Goal: Transaction & Acquisition: Purchase product/service

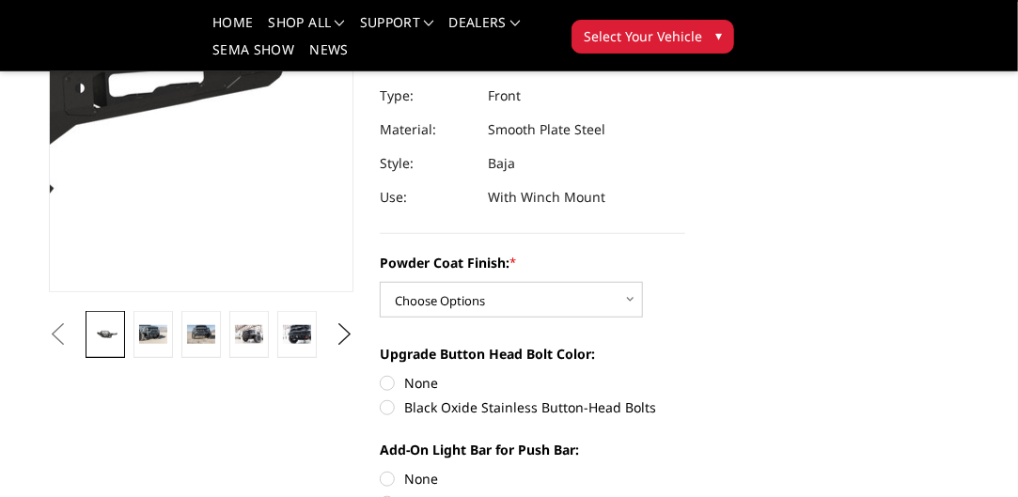
scroll to position [318, 0]
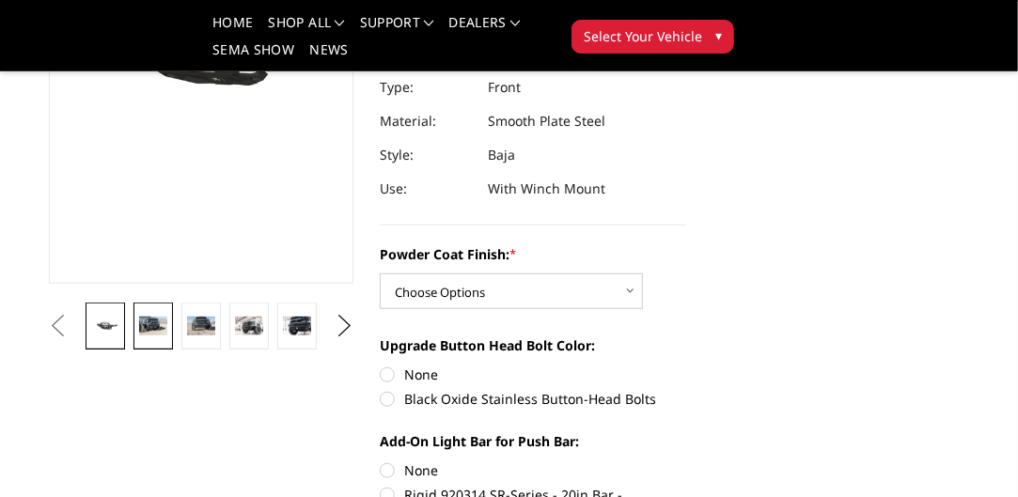
click at [154, 318] on img at bounding box center [152, 326] width 27 height 18
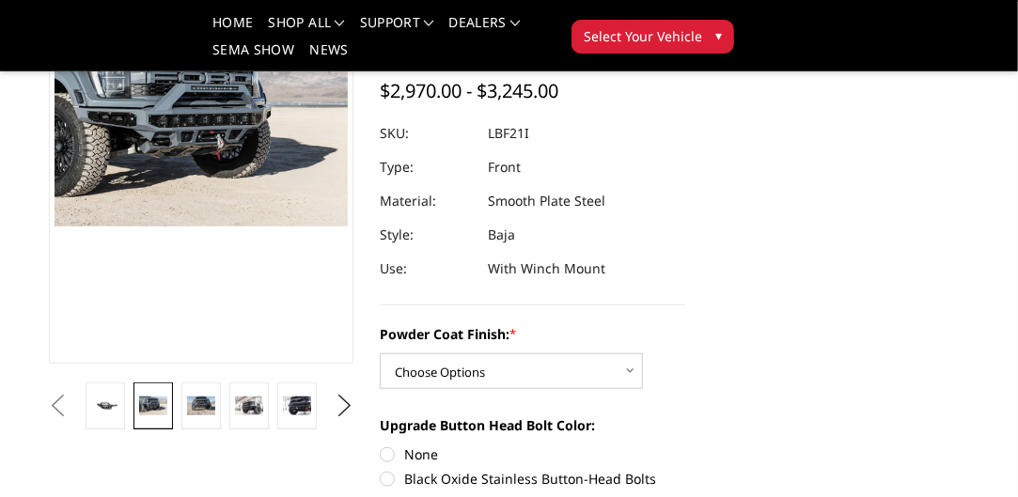
scroll to position [239, 0]
click at [201, 406] on img at bounding box center [200, 405] width 27 height 18
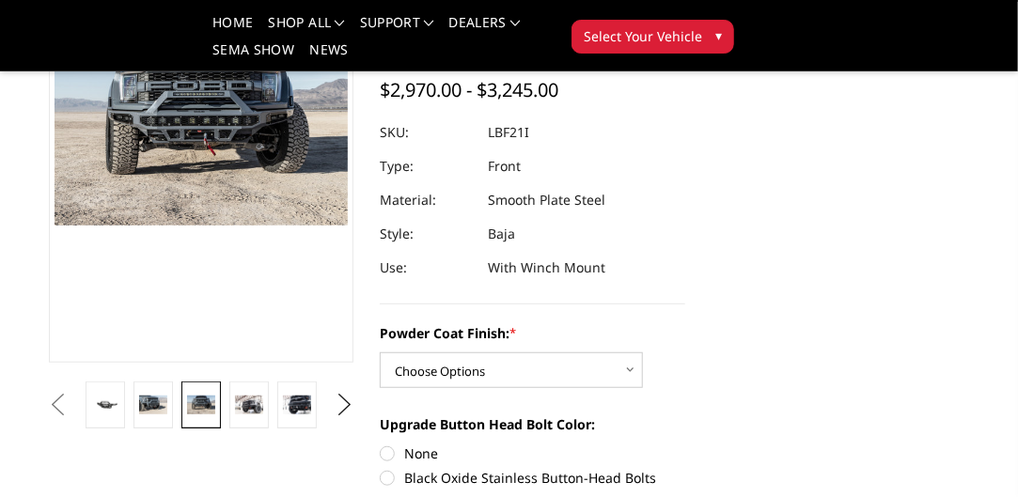
click at [212, 373] on section "Previous Next" at bounding box center [202, 161] width 332 height 536
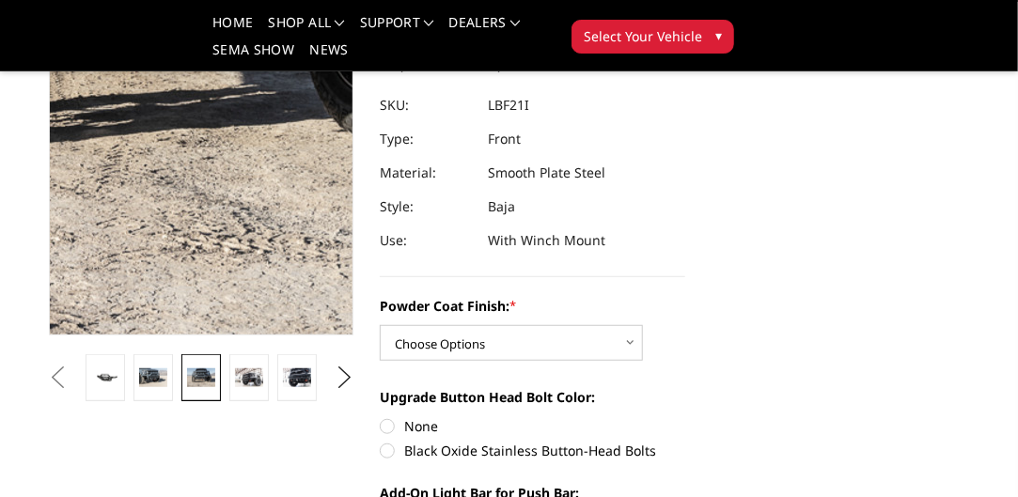
scroll to position [273, 0]
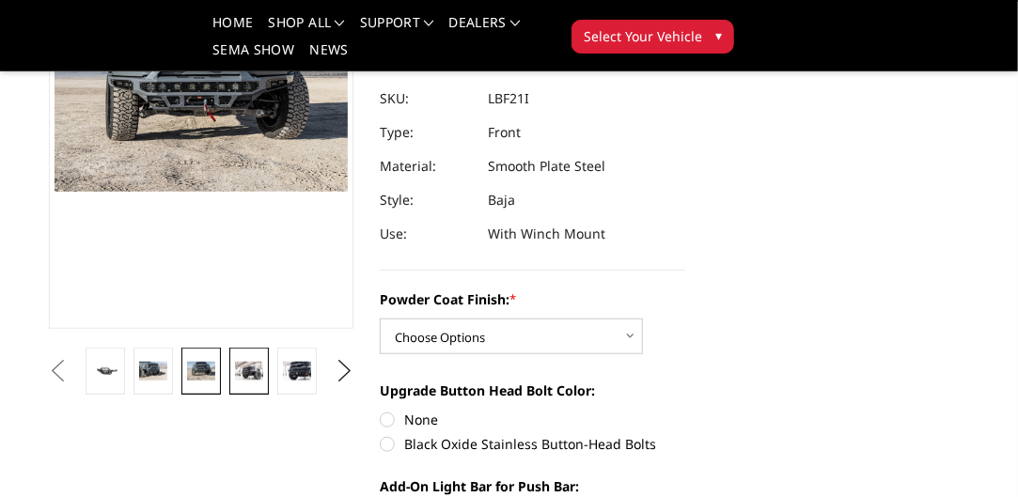
click at [250, 372] on img at bounding box center [248, 371] width 27 height 18
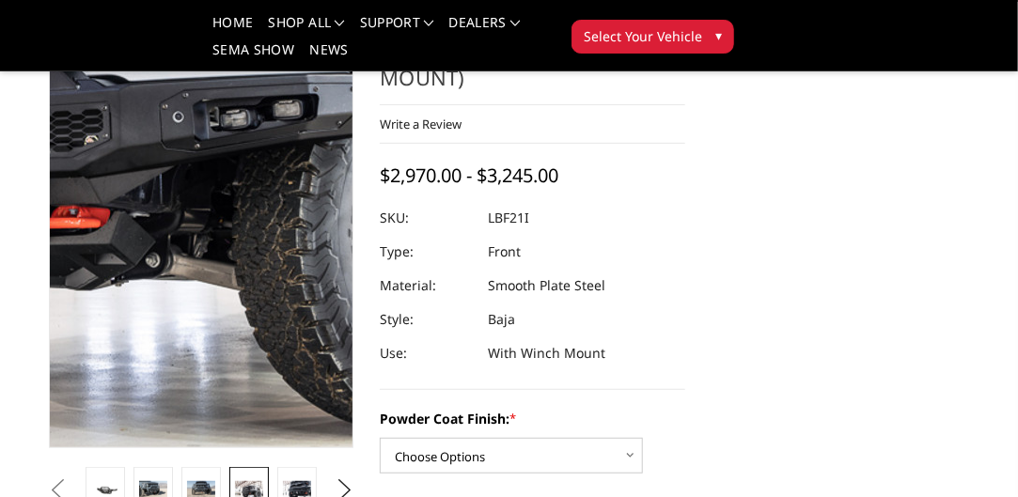
scroll to position [152, 0]
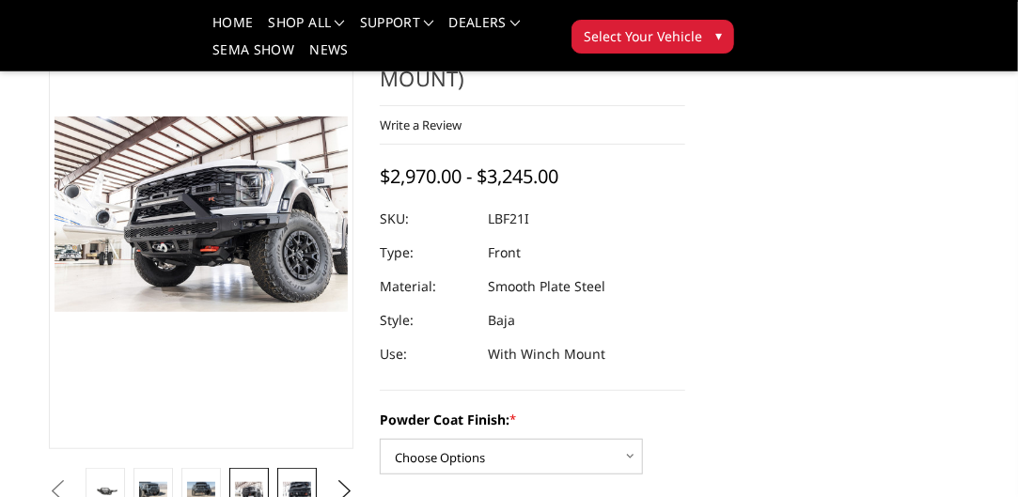
click at [301, 488] on img at bounding box center [296, 491] width 27 height 18
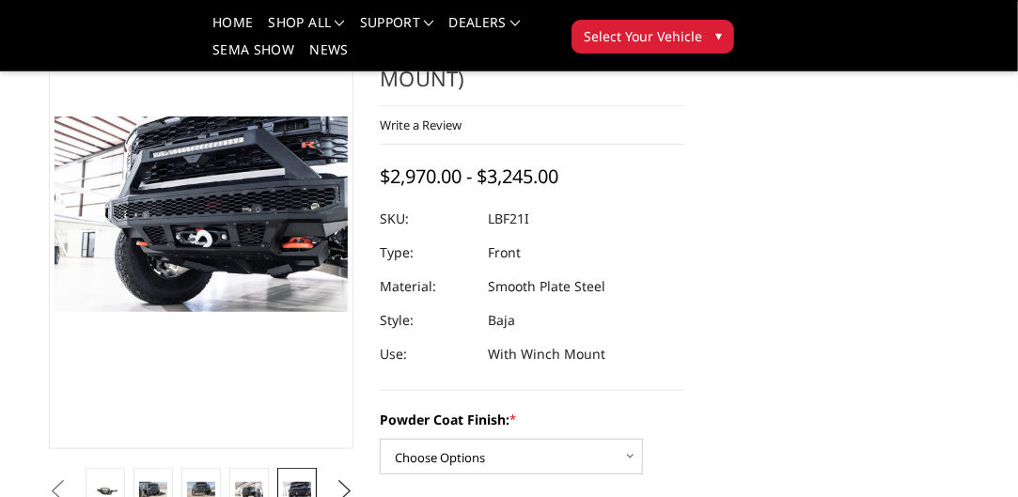
click at [346, 486] on button "Next" at bounding box center [344, 492] width 28 height 28
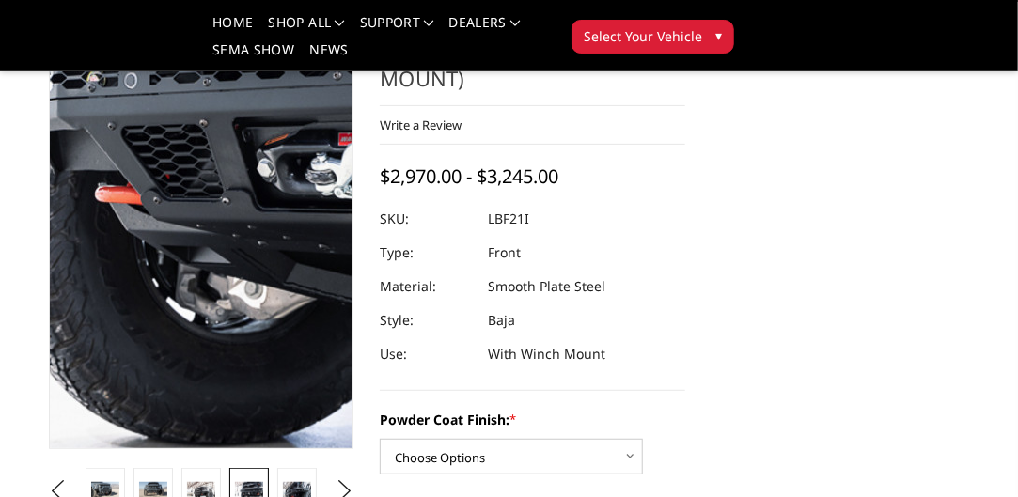
click at [148, 413] on img at bounding box center [359, 74] width 1203 height 803
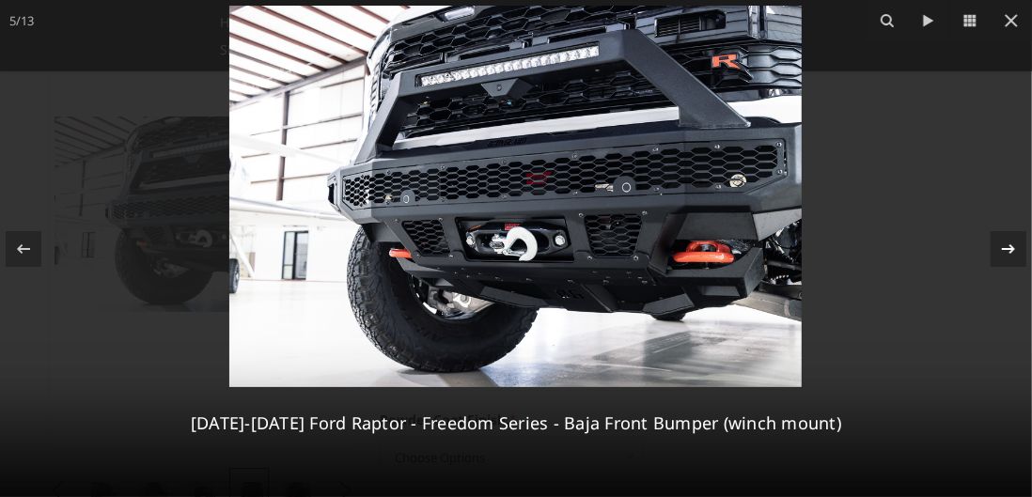
click at [1011, 244] on icon at bounding box center [1009, 249] width 23 height 23
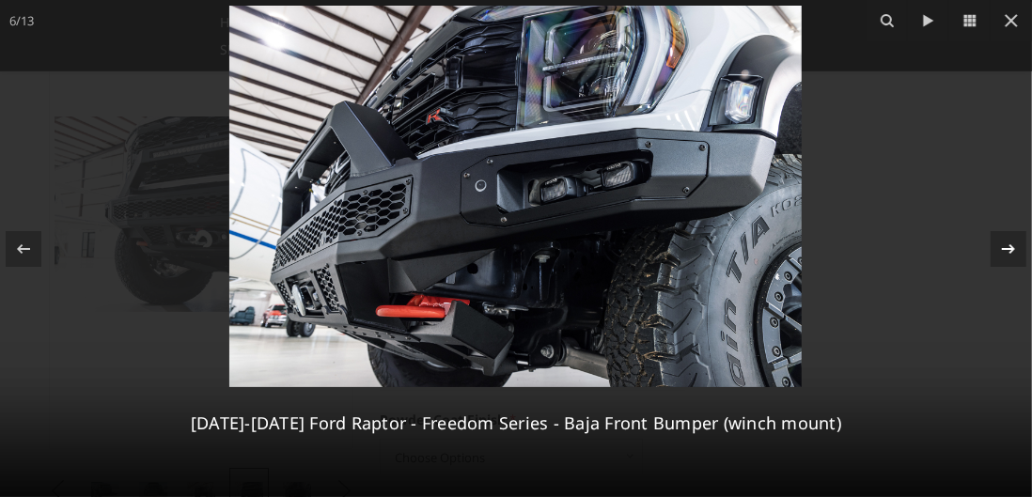
click at [1011, 244] on icon at bounding box center [1009, 249] width 23 height 23
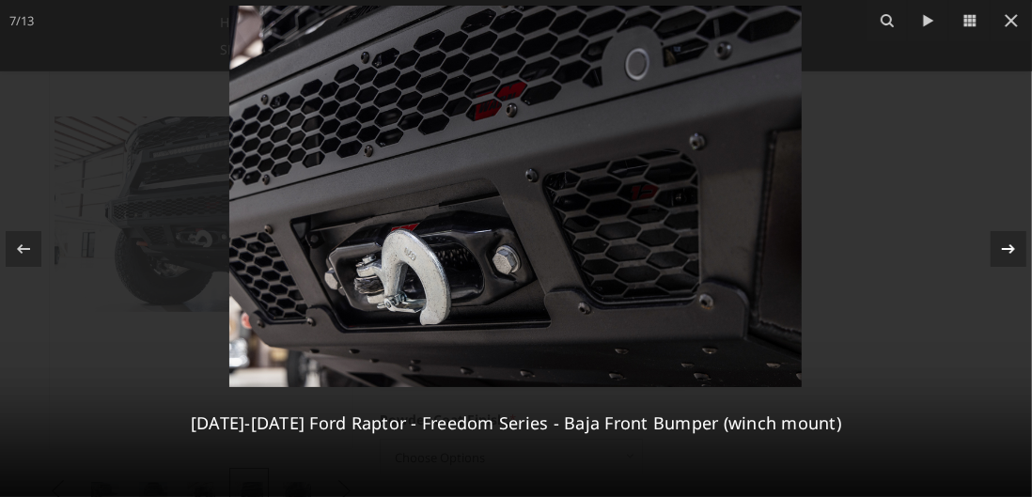
click at [1011, 244] on icon at bounding box center [1009, 249] width 23 height 23
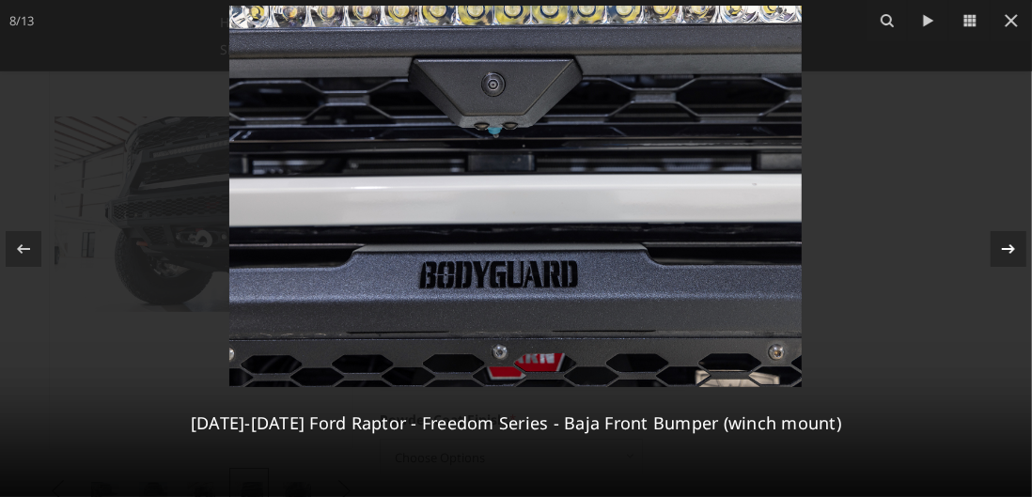
click at [1011, 244] on icon at bounding box center [1009, 249] width 23 height 23
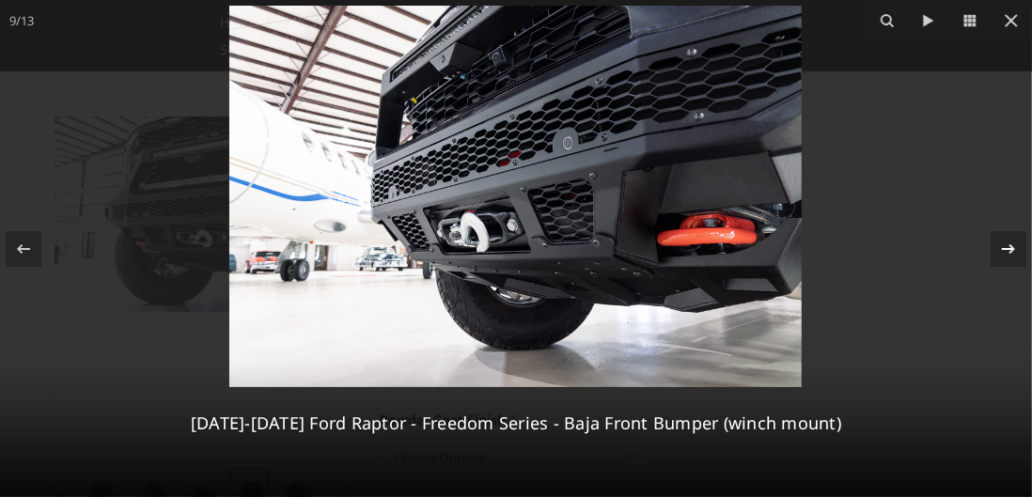
click at [1011, 244] on icon at bounding box center [1009, 249] width 23 height 23
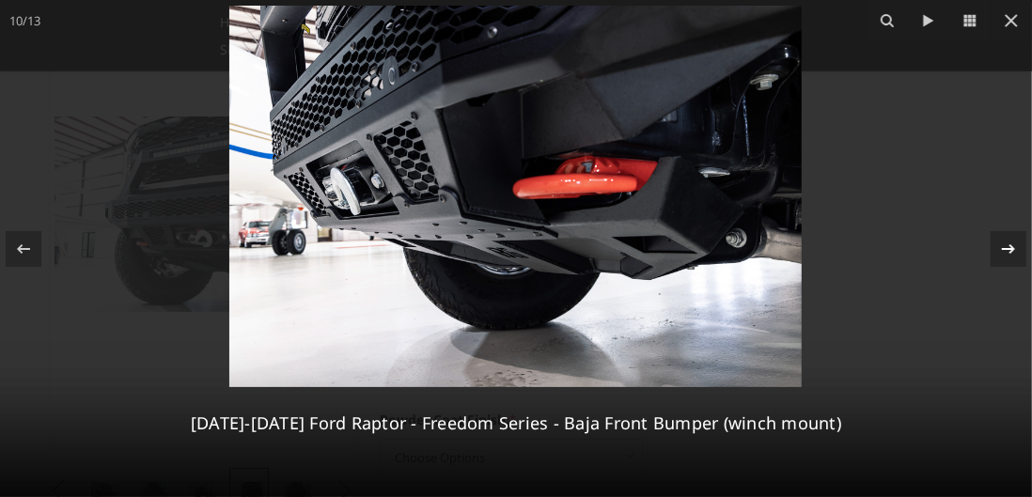
click at [1011, 244] on icon at bounding box center [1009, 249] width 23 height 23
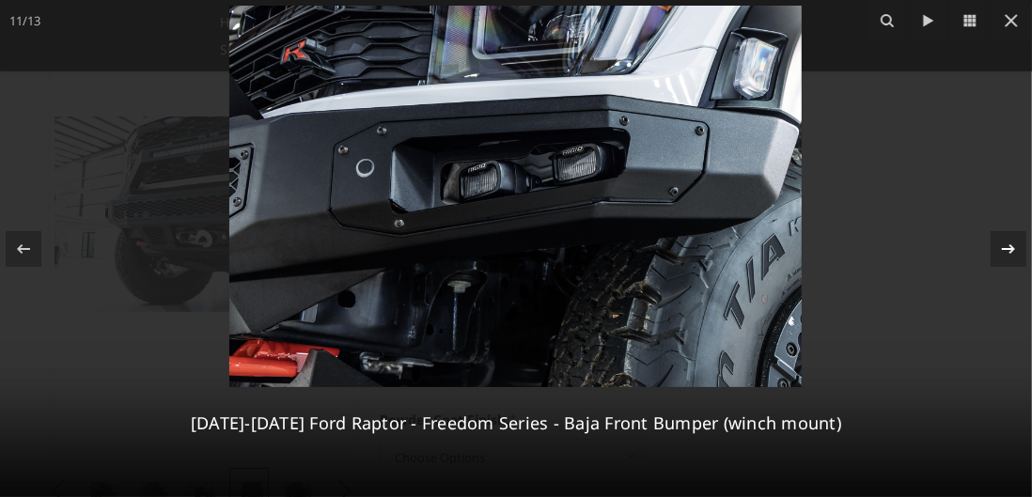
click at [1011, 244] on icon at bounding box center [1009, 249] width 23 height 23
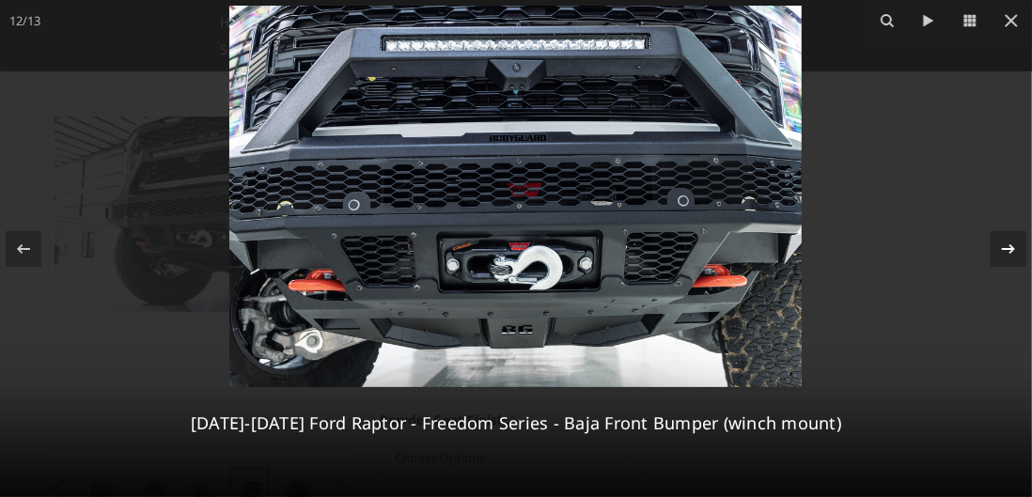
click at [1011, 244] on icon at bounding box center [1008, 248] width 13 height 9
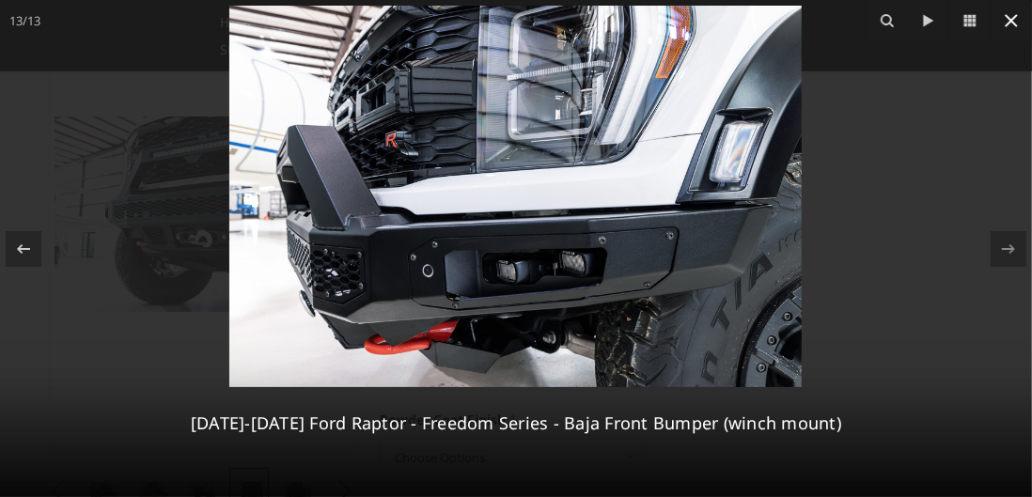
click at [1013, 13] on icon at bounding box center [1011, 20] width 23 height 23
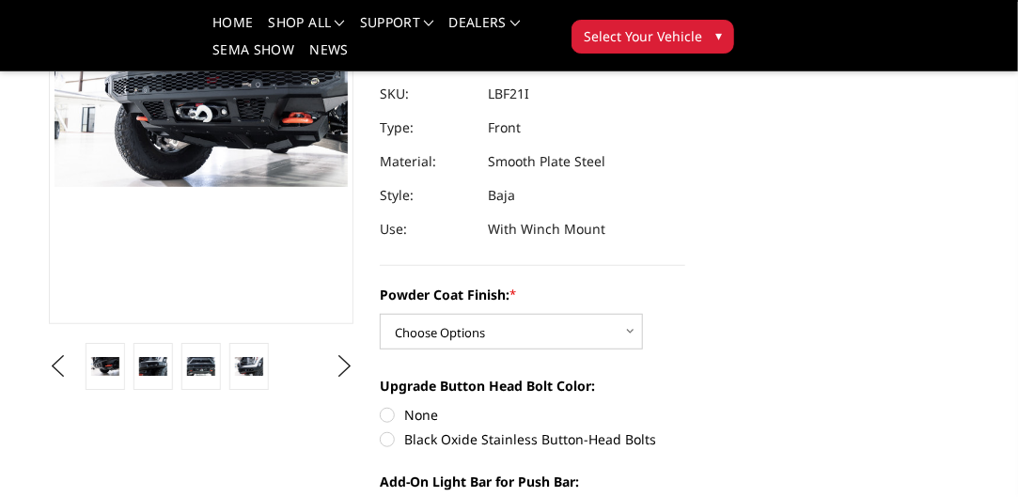
scroll to position [402, 0]
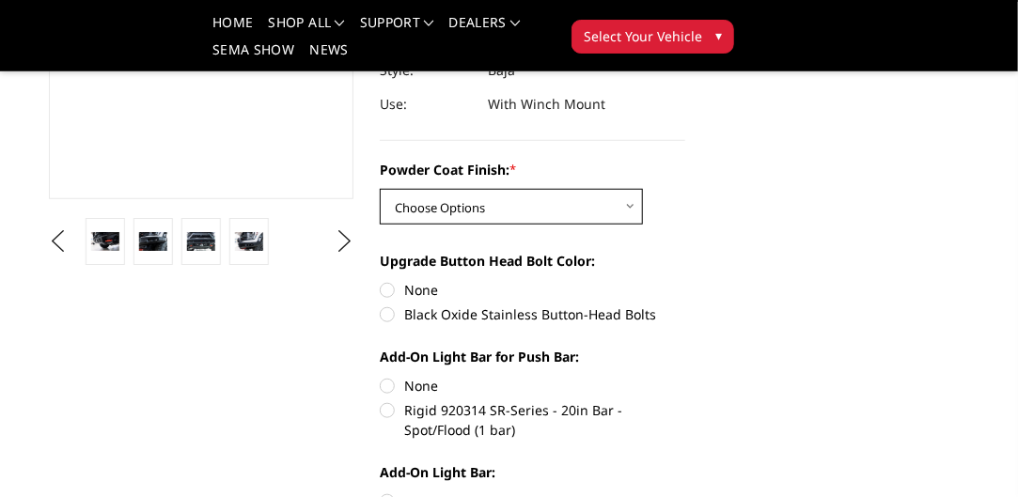
click at [620, 200] on select "Choose Options Bare Metal Texture Black Powder Coat" at bounding box center [511, 207] width 263 height 36
select select "2766"
click at [380, 189] on select "Choose Options Bare Metal Texture Black Powder Coat" at bounding box center [511, 207] width 263 height 36
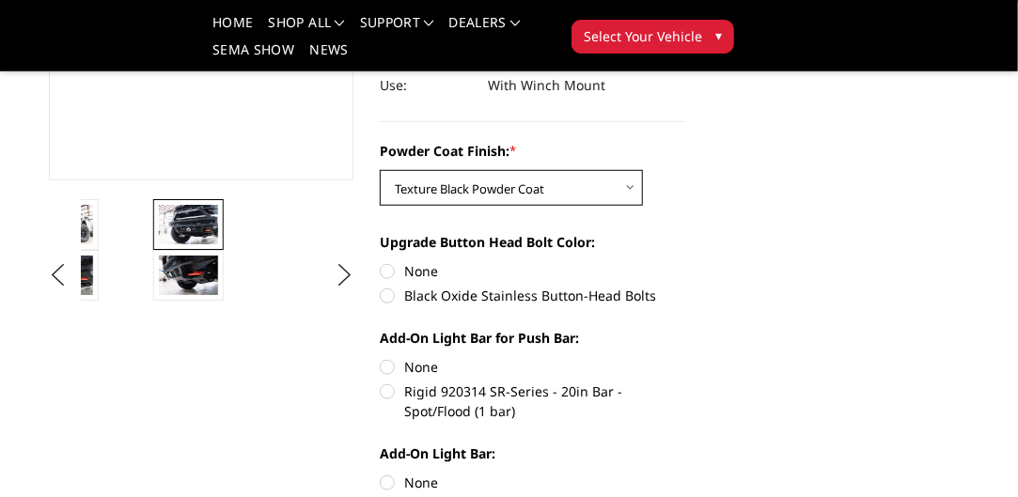
scroll to position [417, 0]
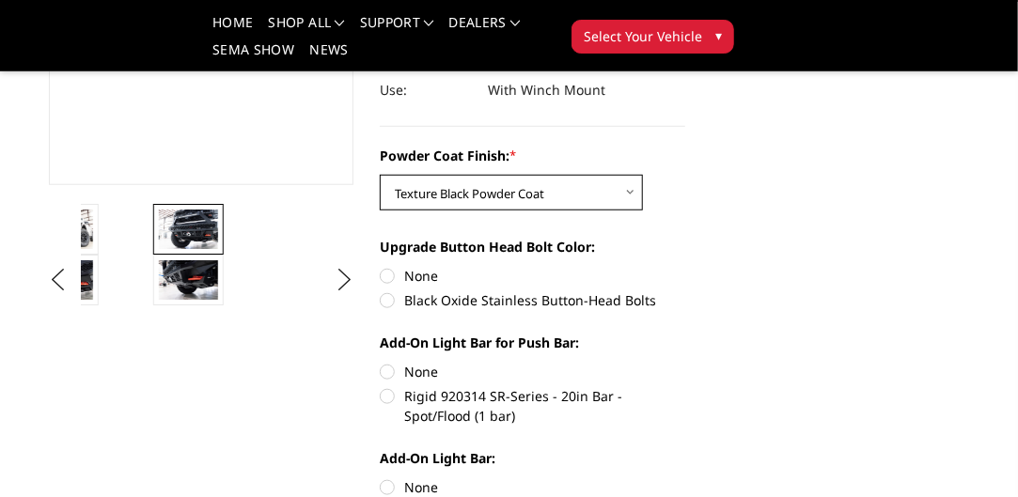
click at [631, 186] on select "Choose Options Bare Metal Texture Black Powder Coat" at bounding box center [511, 193] width 263 height 36
click at [622, 186] on select "Choose Options Bare Metal Texture Black Powder Coat" at bounding box center [511, 193] width 263 height 36
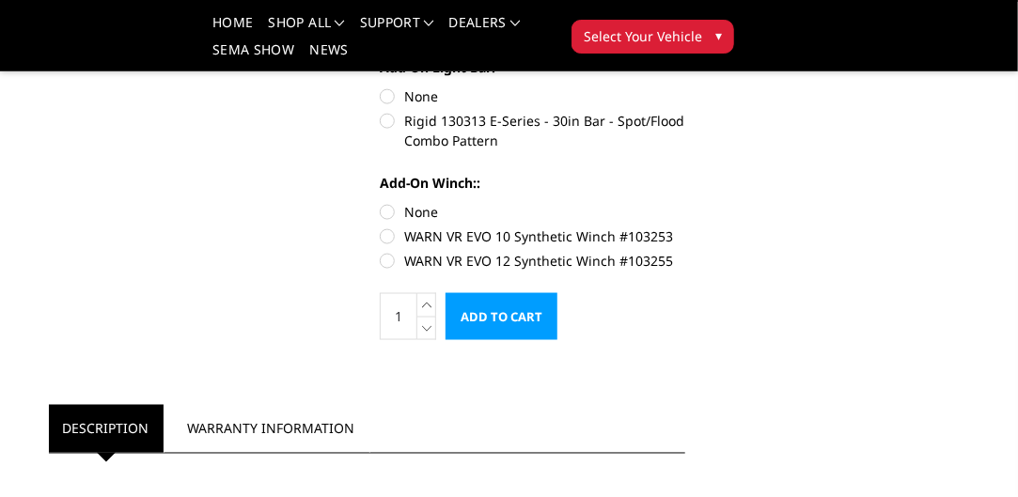
scroll to position [810, 0]
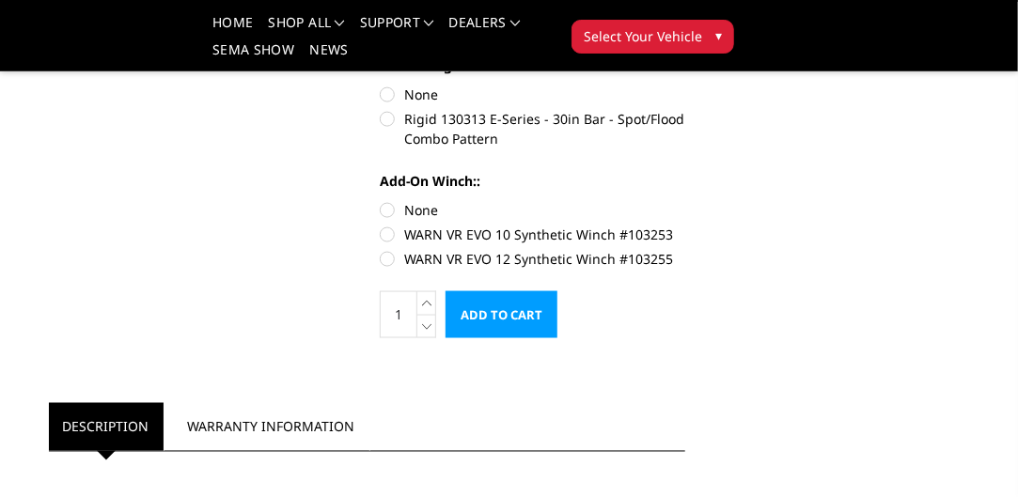
drag, startPoint x: 514, startPoint y: 259, endPoint x: 479, endPoint y: 259, distance: 35.7
click at [479, 259] on label "WARN VR EVO 12 Synthetic Winch #103255" at bounding box center [533, 259] width 306 height 20
click at [685, 226] on input "WARN VR EVO 12 Synthetic Winch #103255" at bounding box center [685, 225] width 1 height 1
radio input "true"
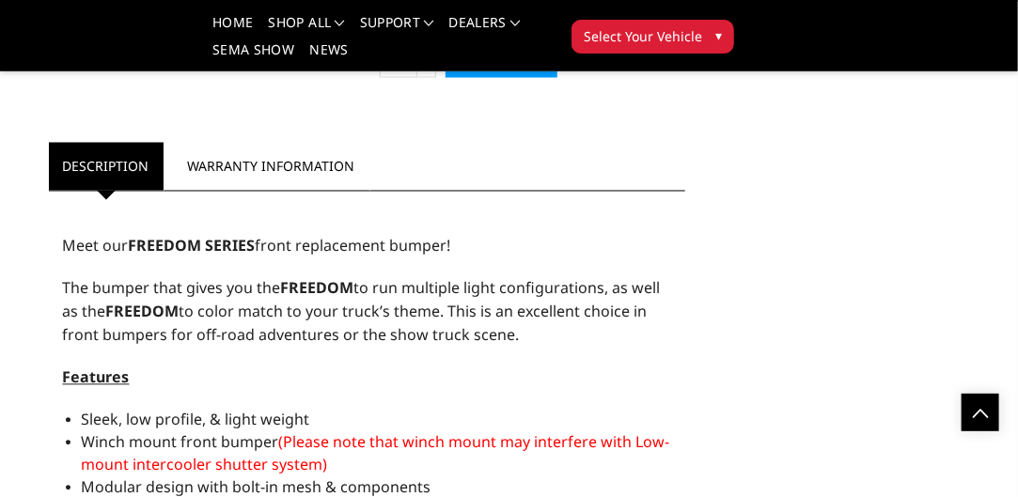
scroll to position [1057, 0]
